Goal: Check status

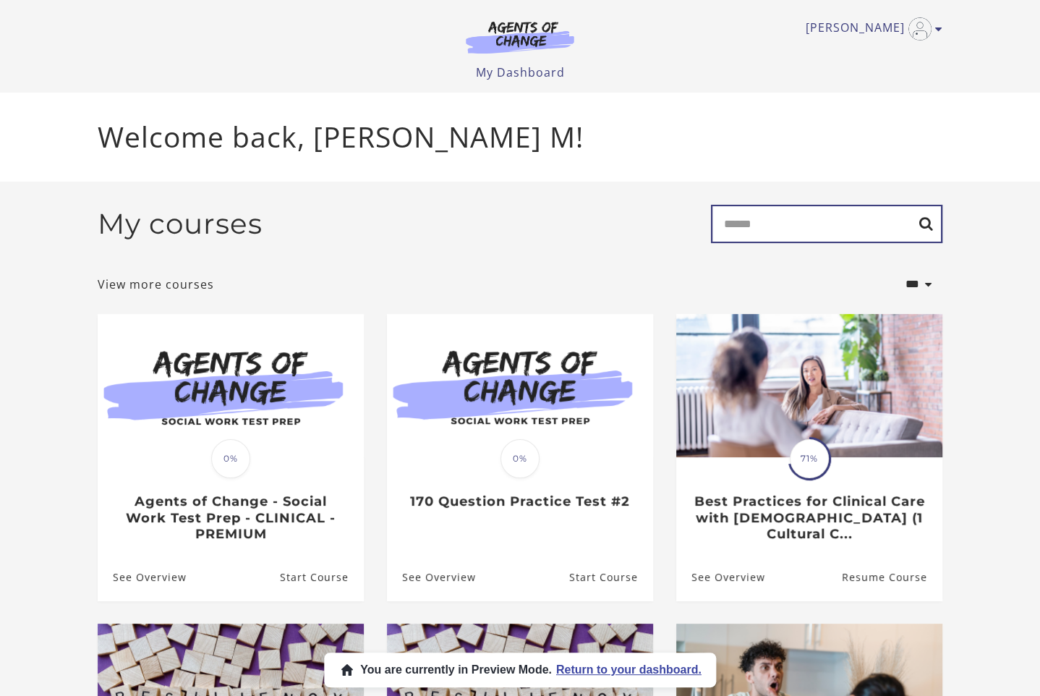
click at [780, 224] on input "Search" at bounding box center [826, 224] width 231 height 38
type input "****"
